Goal: Information Seeking & Learning: Check status

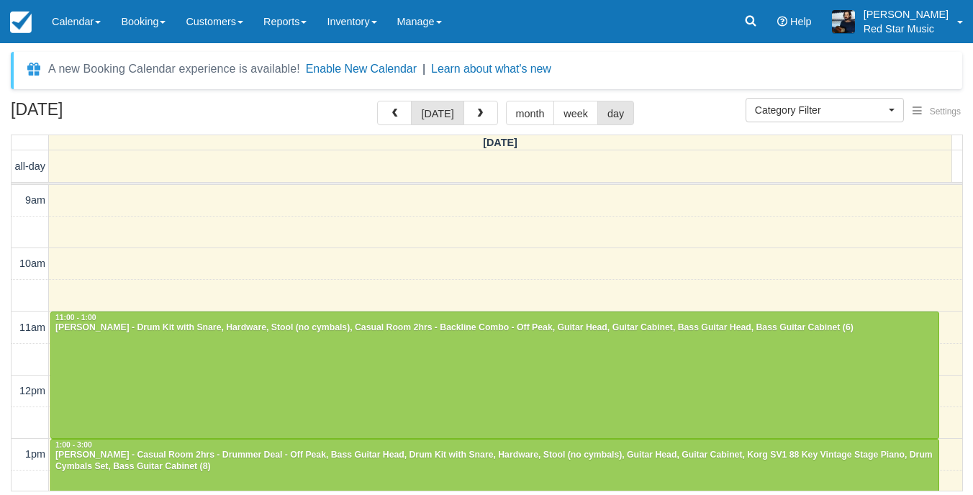
select select
click at [490, 111] on button "button" at bounding box center [481, 113] width 35 height 24
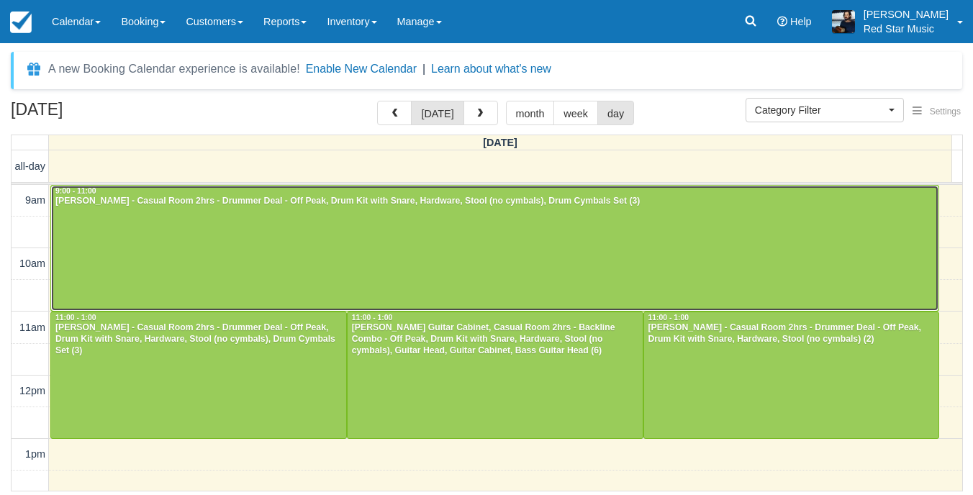
click at [395, 231] on div at bounding box center [495, 248] width 888 height 125
click at [556, 256] on div at bounding box center [495, 248] width 888 height 125
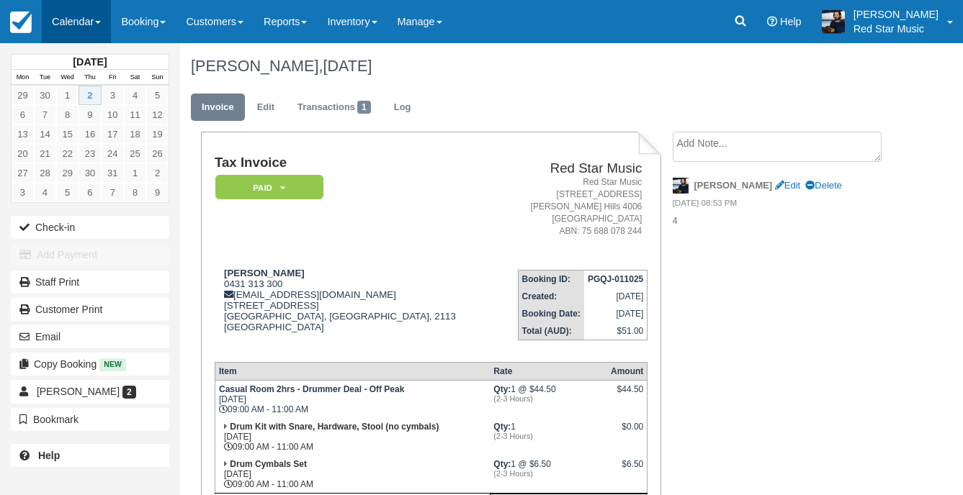
click at [55, 14] on link "Calendar" at bounding box center [76, 21] width 69 height 43
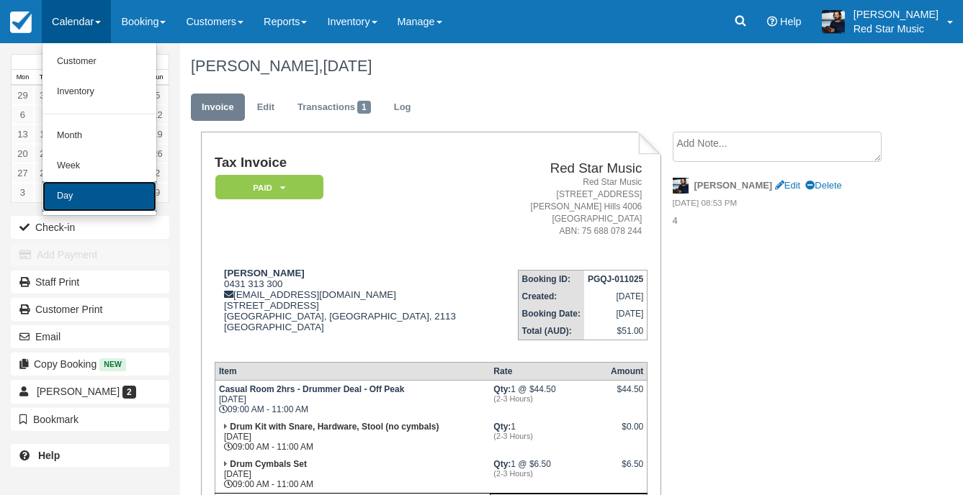
click at [80, 190] on link "Day" at bounding box center [99, 196] width 114 height 30
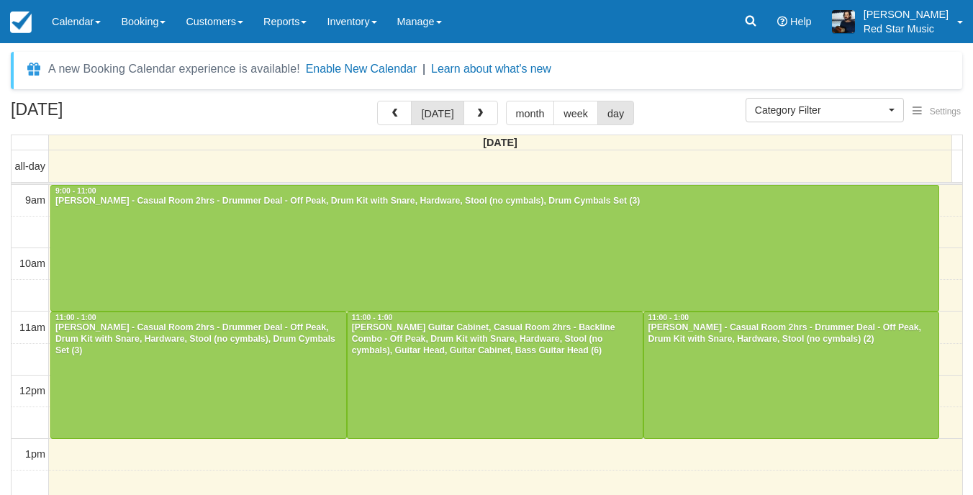
select select
click at [470, 115] on span "button" at bounding box center [475, 114] width 10 height 10
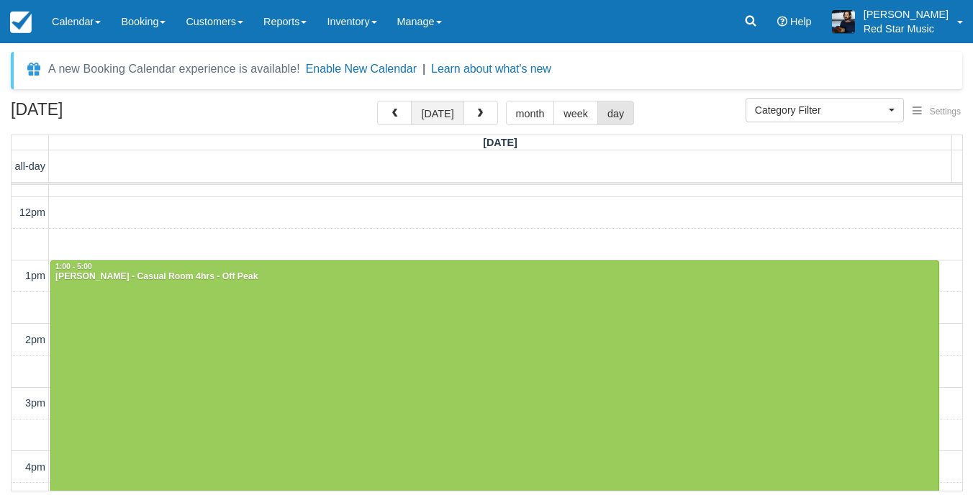
scroll to position [72, 0]
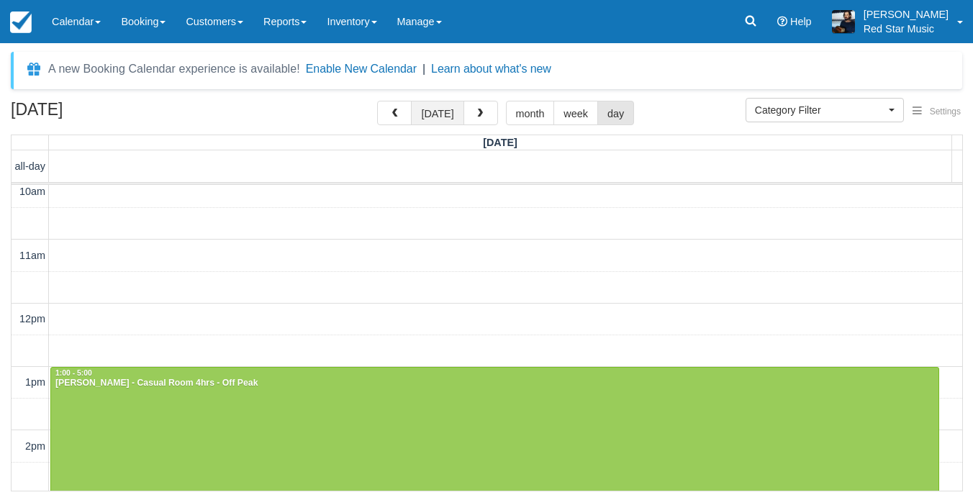
click at [433, 109] on button "today" at bounding box center [437, 113] width 53 height 24
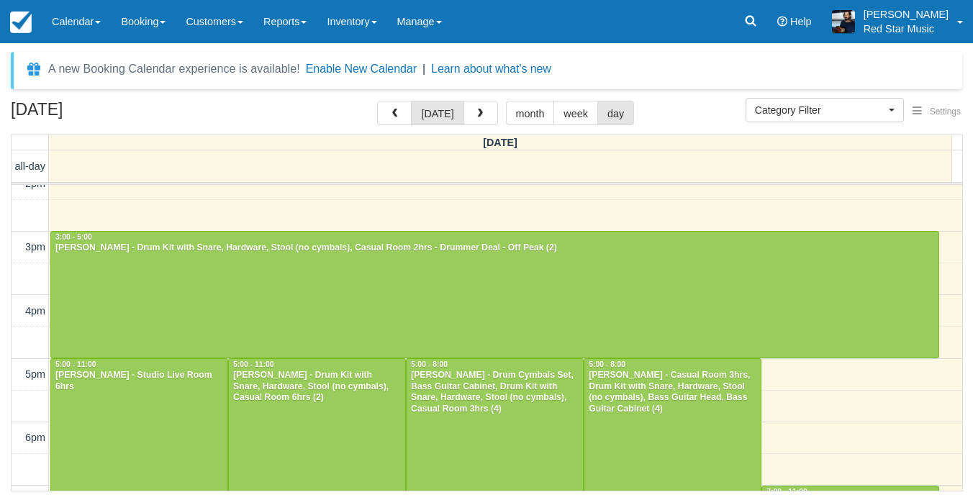
scroll to position [360, 0]
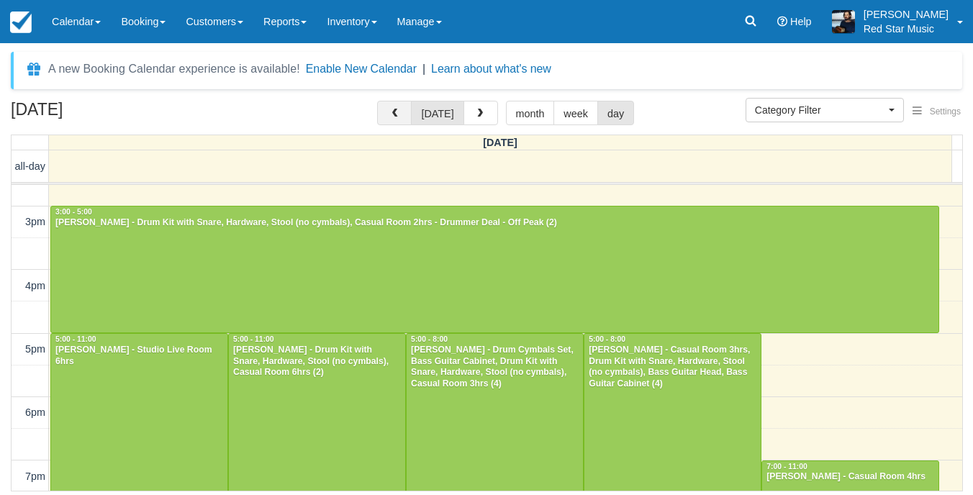
click at [387, 112] on button "button" at bounding box center [394, 113] width 35 height 24
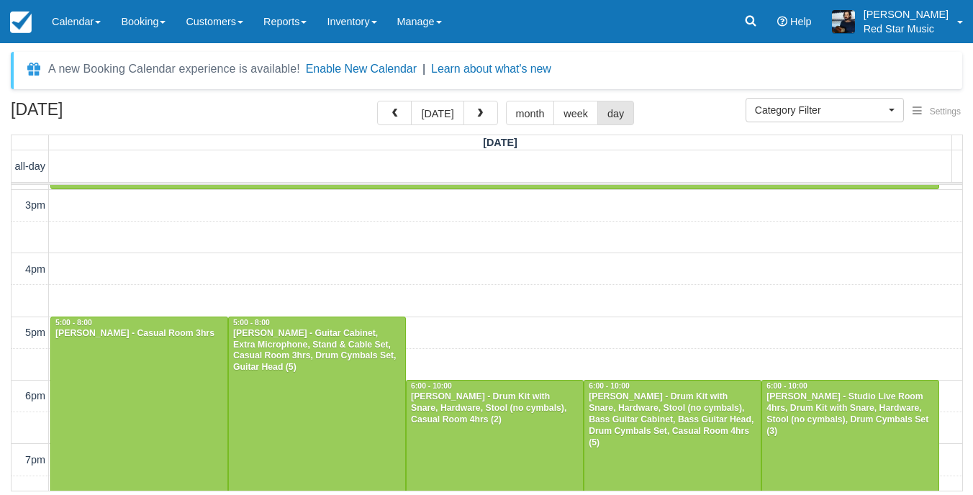
scroll to position [376, 0]
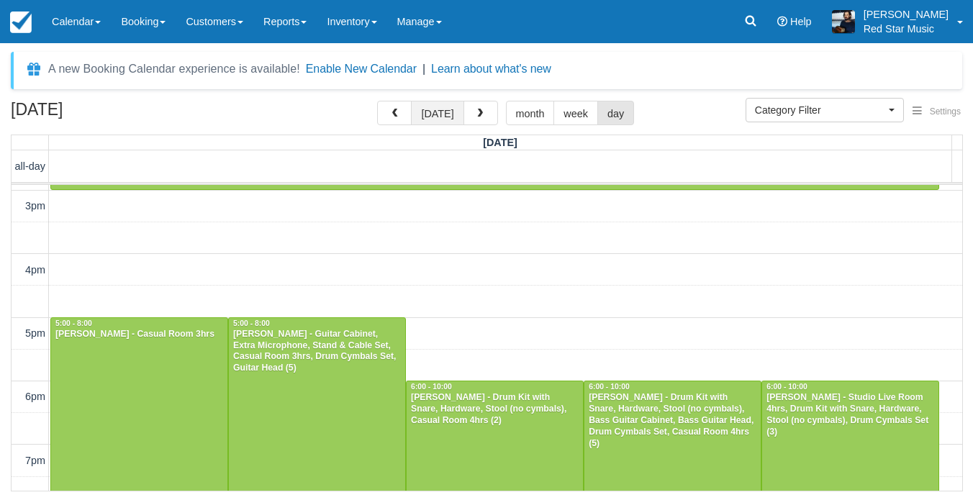
click at [446, 114] on button "today" at bounding box center [437, 113] width 53 height 24
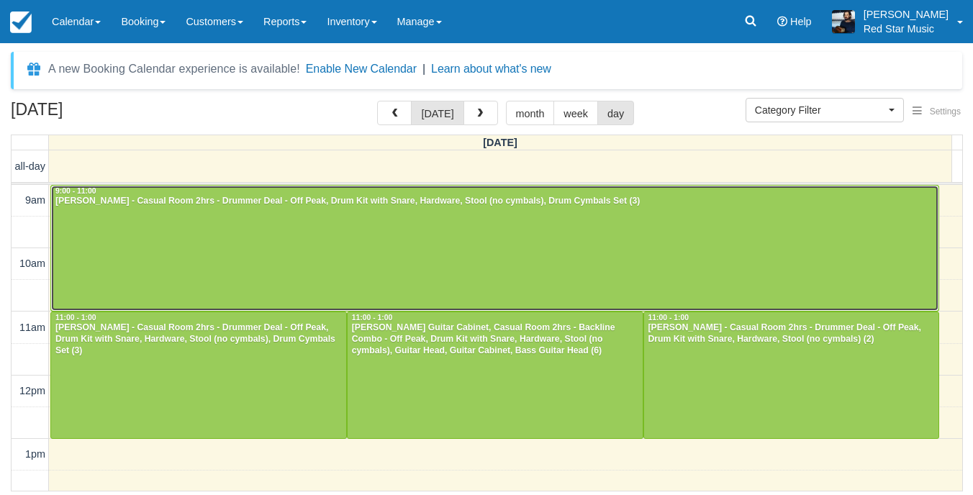
click at [122, 224] on div at bounding box center [495, 248] width 888 height 125
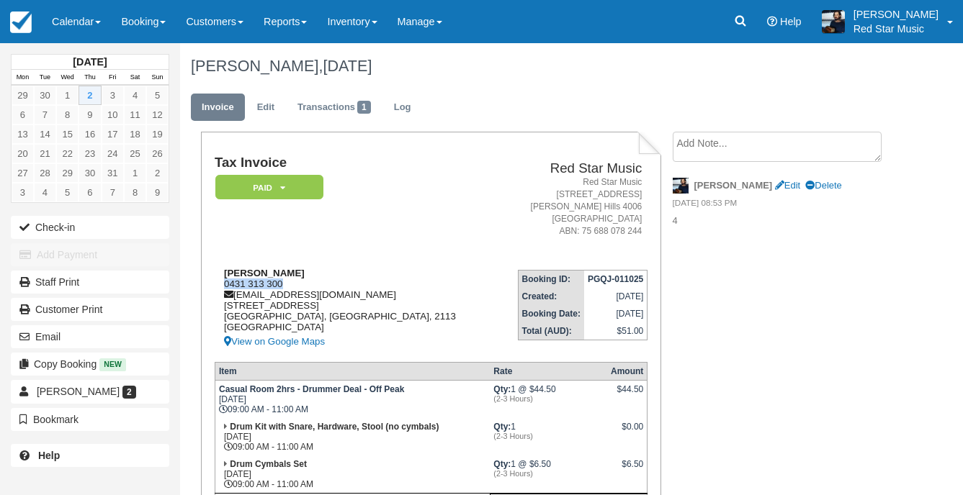
drag, startPoint x: 301, startPoint y: 280, endPoint x: 222, endPoint y: 287, distance: 78.8
click at [222, 287] on div "Alysa Portelli 0431 313 300 alysa_portelli@hotmail.com 23/ 5A Whiteside Street,…" at bounding box center [356, 309] width 282 height 83
copy div "0431 313 300"
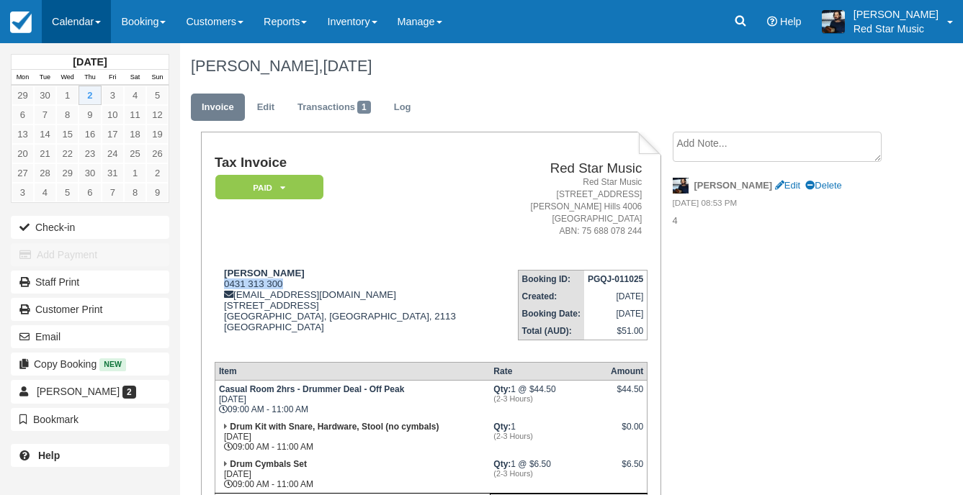
click at [76, 23] on link "Calendar" at bounding box center [76, 21] width 69 height 43
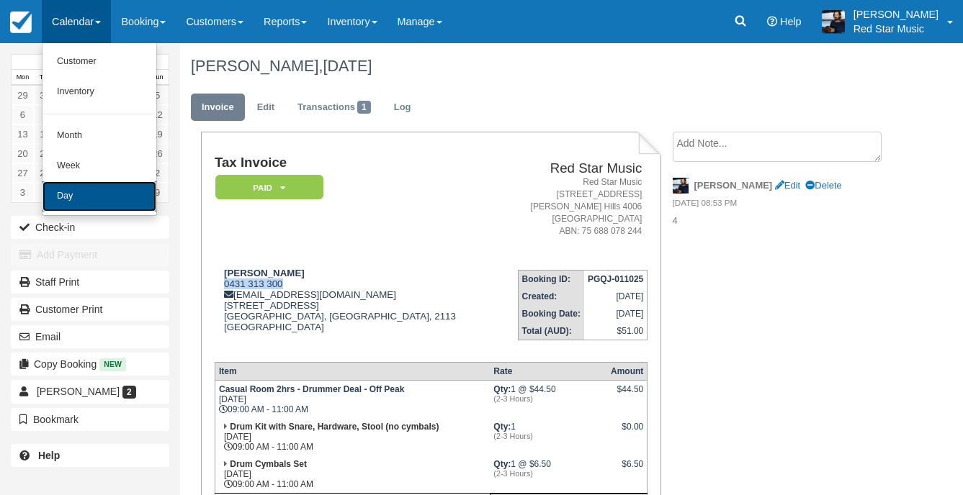
click at [93, 202] on link "Day" at bounding box center [99, 196] width 114 height 30
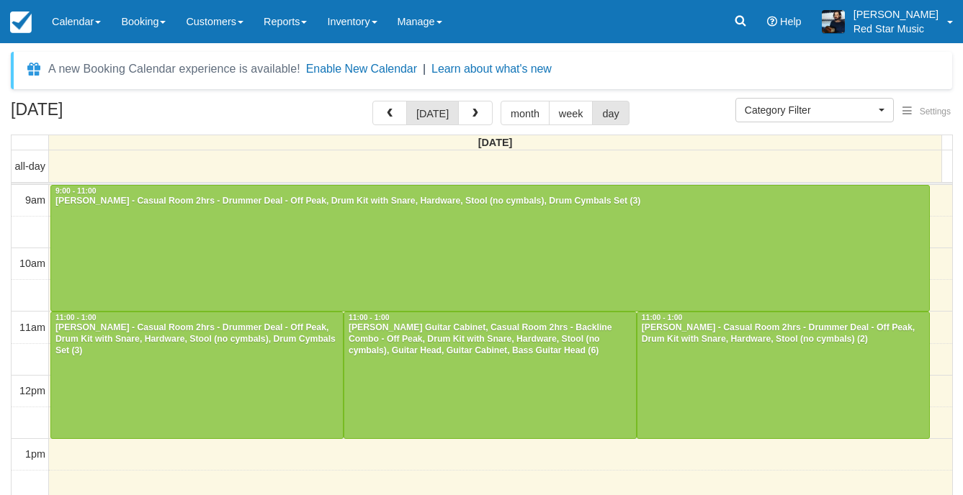
select select
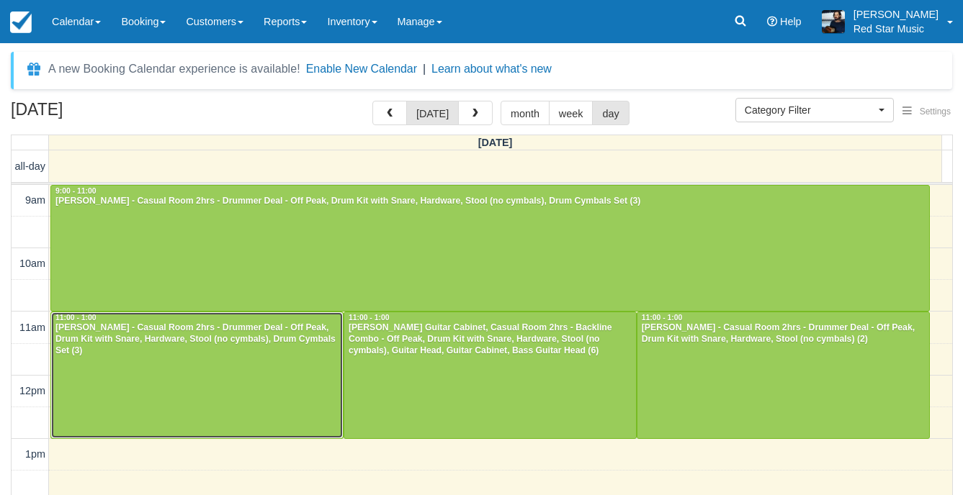
click at [309, 370] on div at bounding box center [197, 375] width 292 height 126
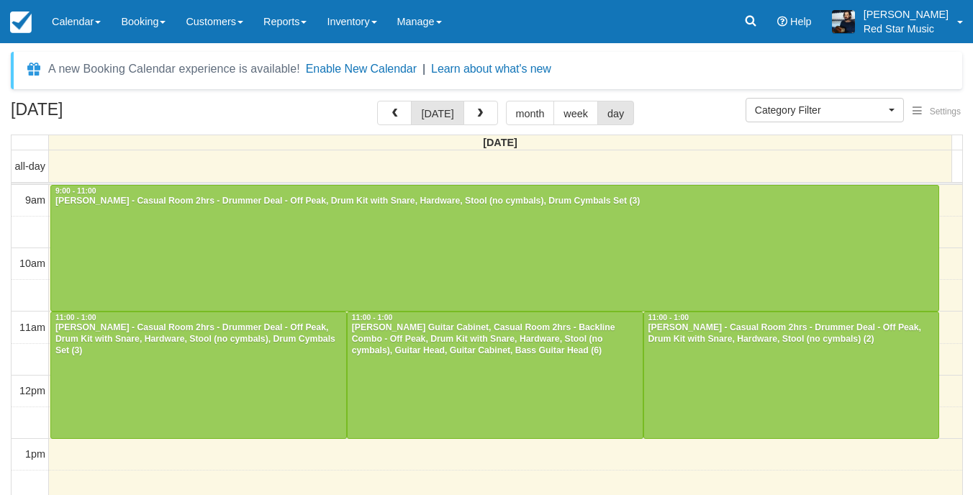
select select
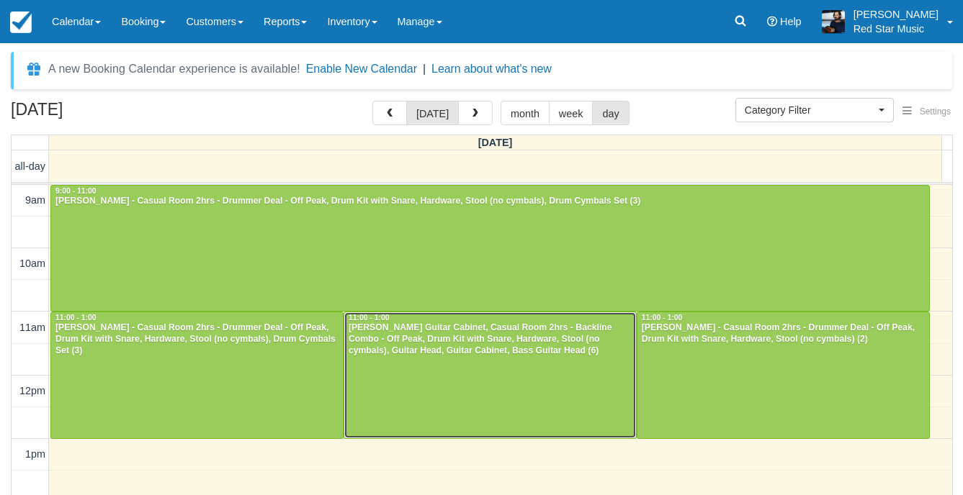
click at [575, 390] on div at bounding box center [490, 375] width 292 height 126
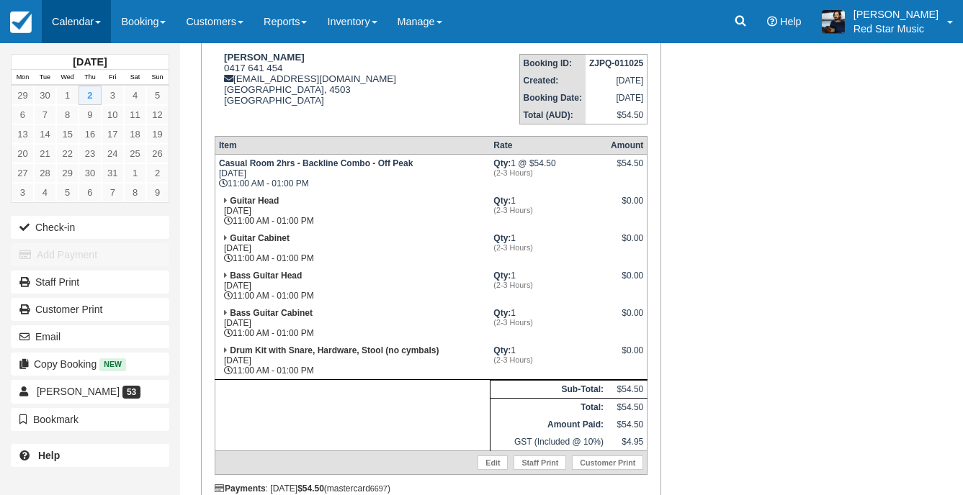
scroll to position [72, 0]
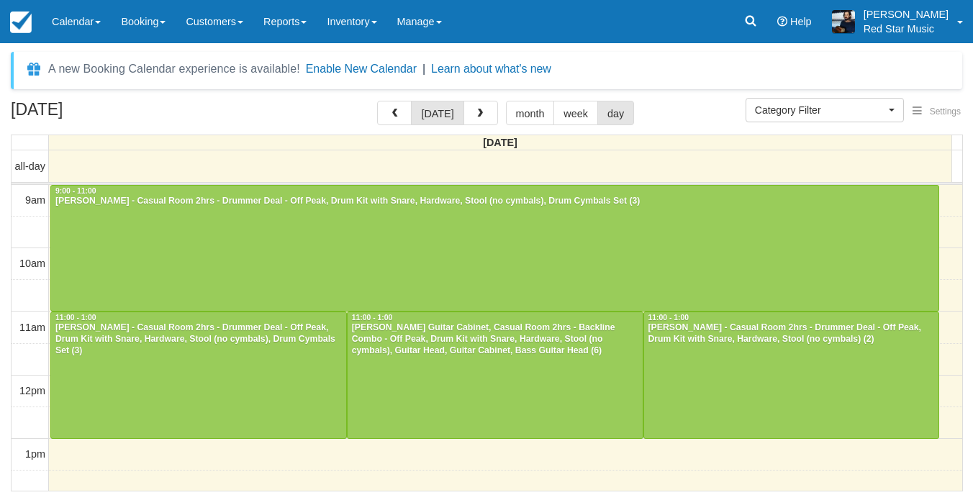
select select
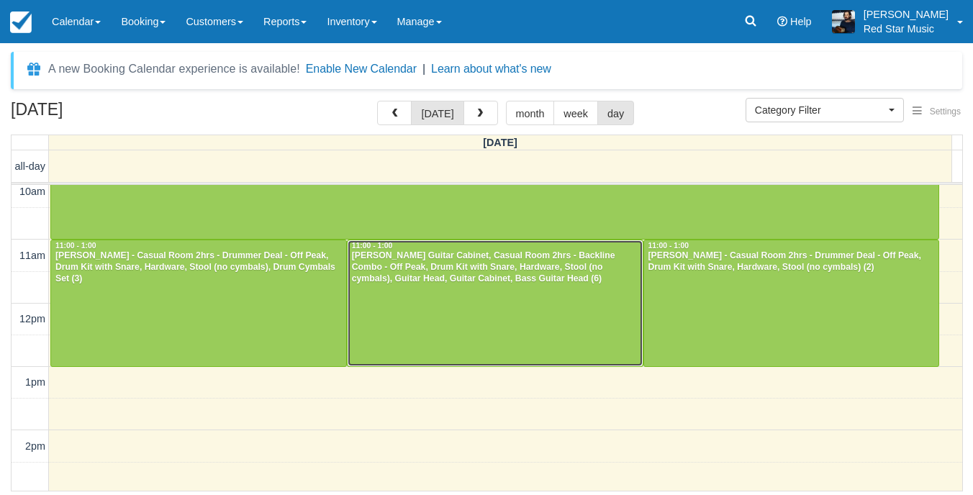
click at [549, 320] on div at bounding box center [495, 303] width 295 height 126
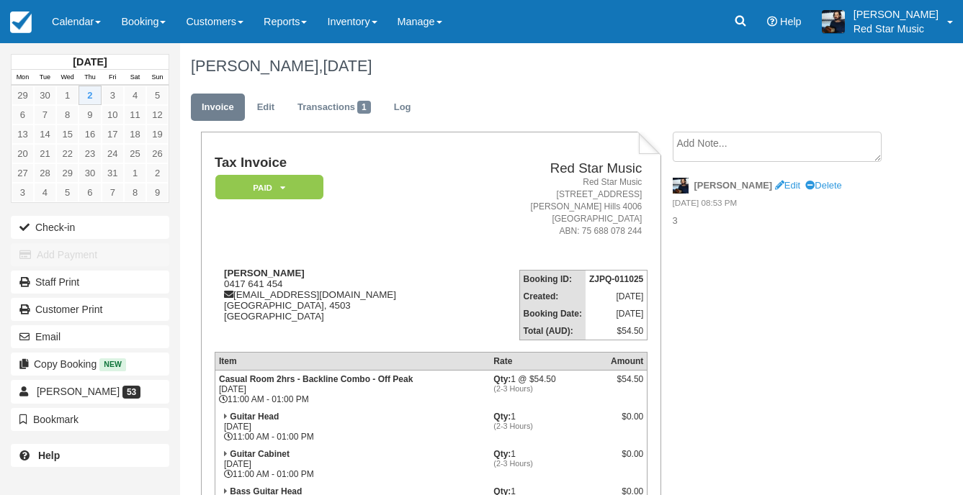
scroll to position [295, 0]
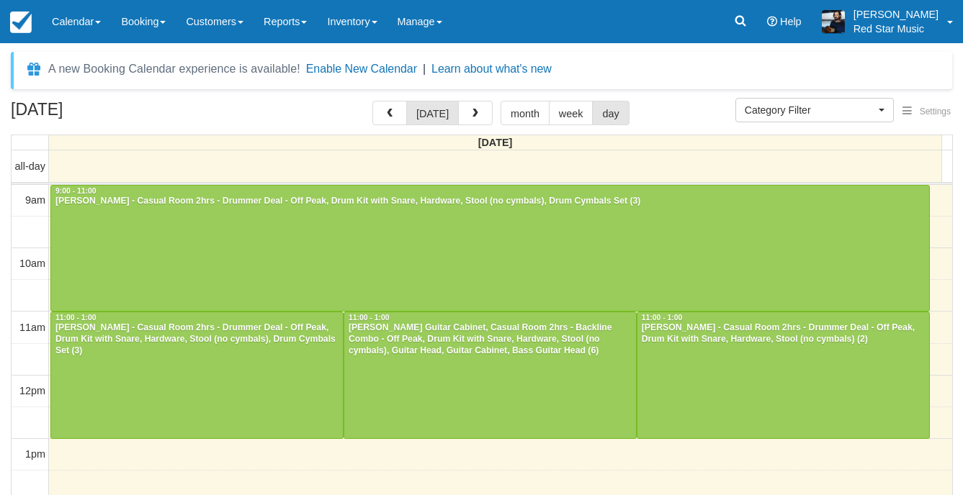
select select
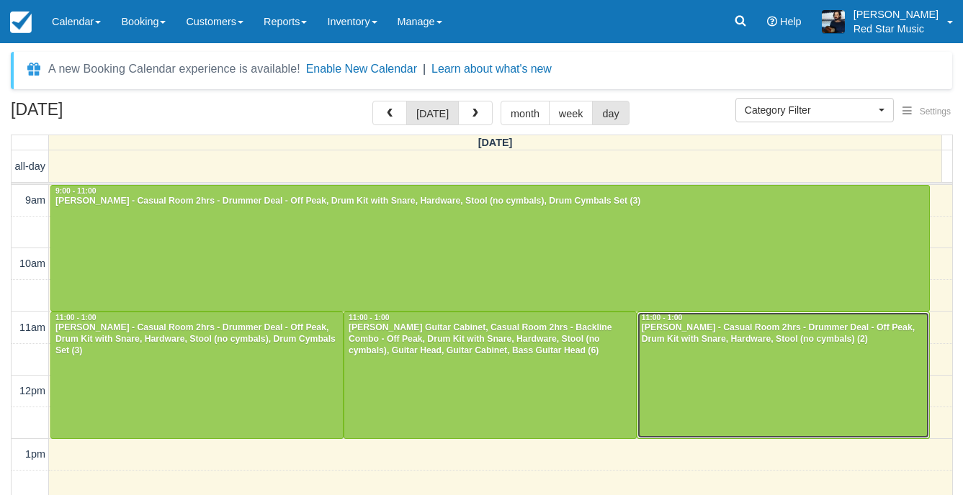
click at [738, 355] on div at bounding box center [783, 375] width 292 height 126
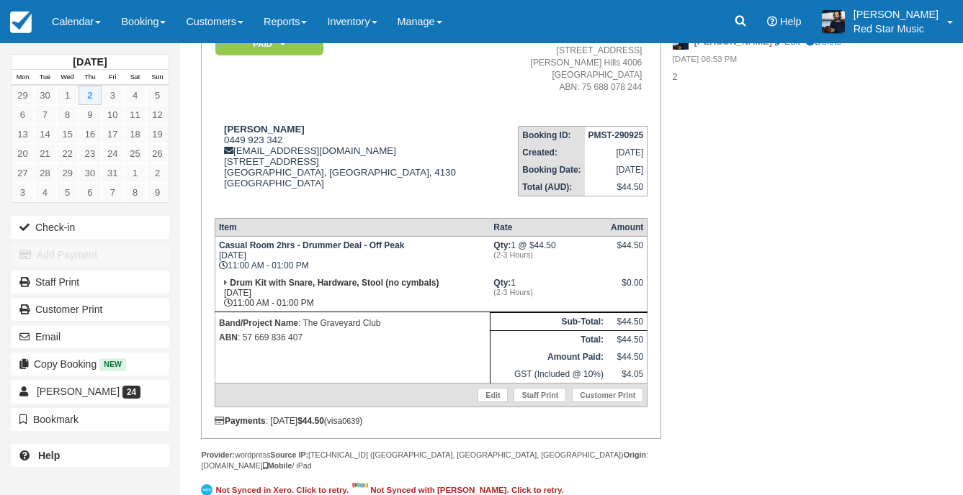
scroll to position [72, 0]
